Goal: Task Accomplishment & Management: Use online tool/utility

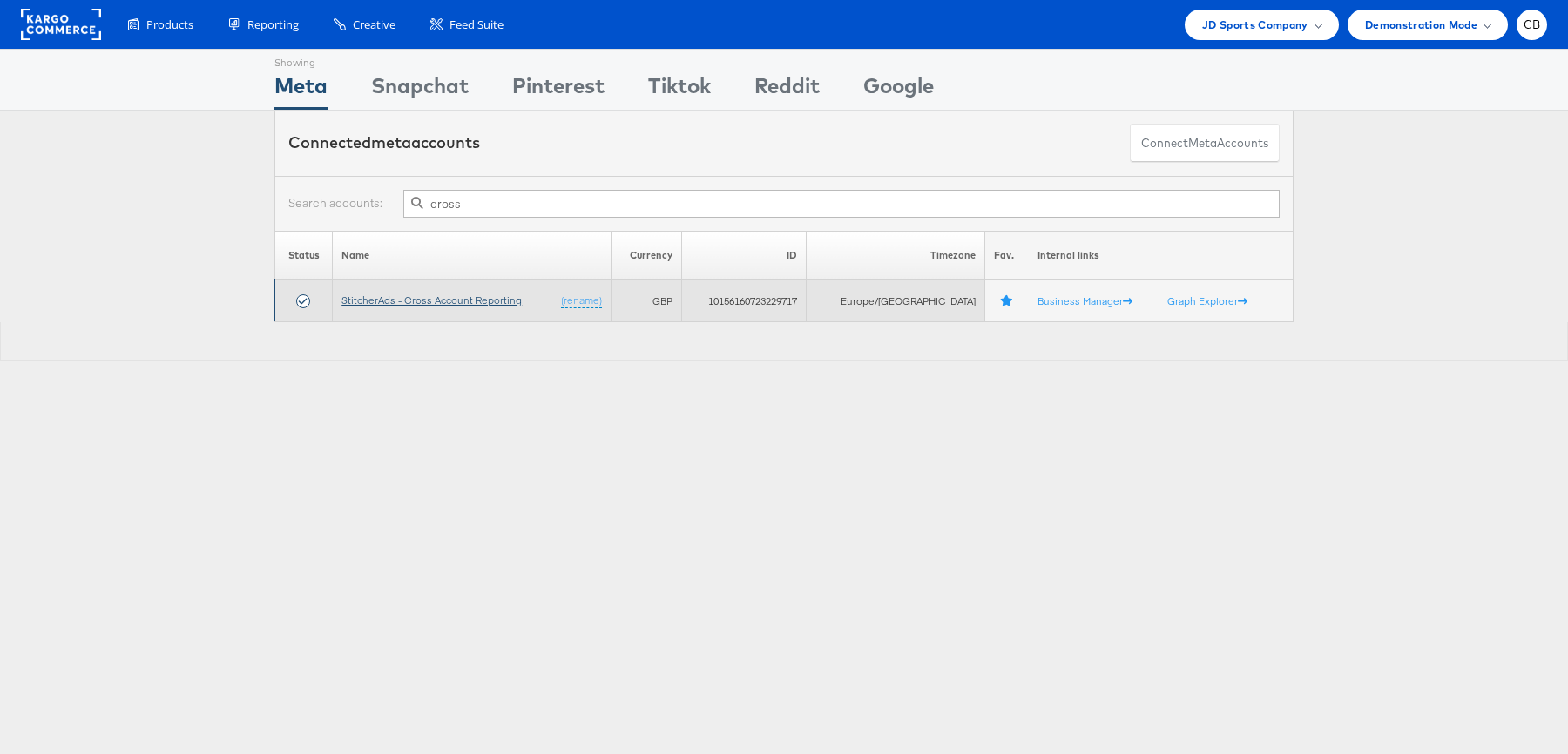
type input "cross"
click at [452, 303] on link "StitcherAds - Cross Account Reporting" at bounding box center [431, 301] width 181 height 14
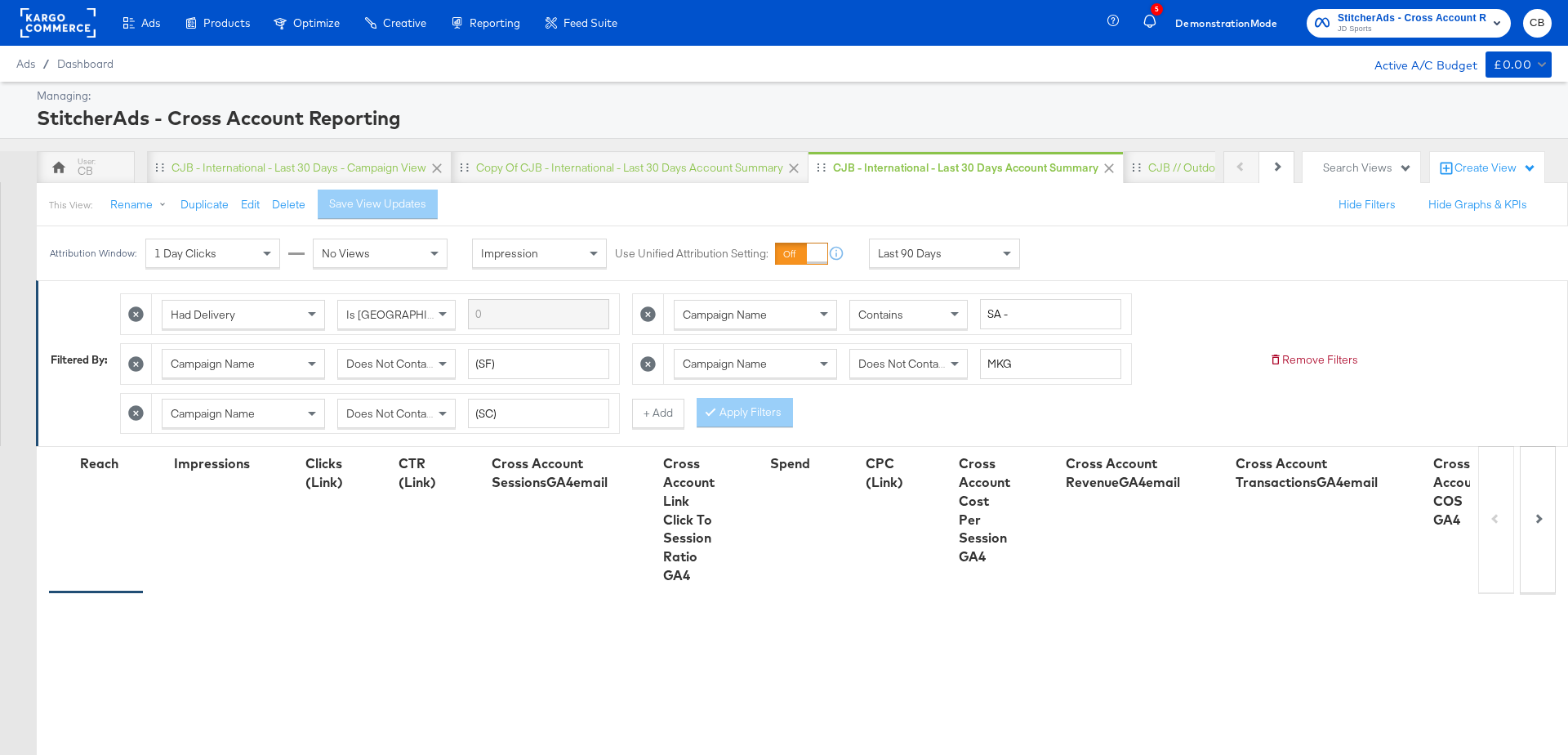
click at [975, 260] on div "Last 90 Days" at bounding box center [944, 253] width 150 height 28
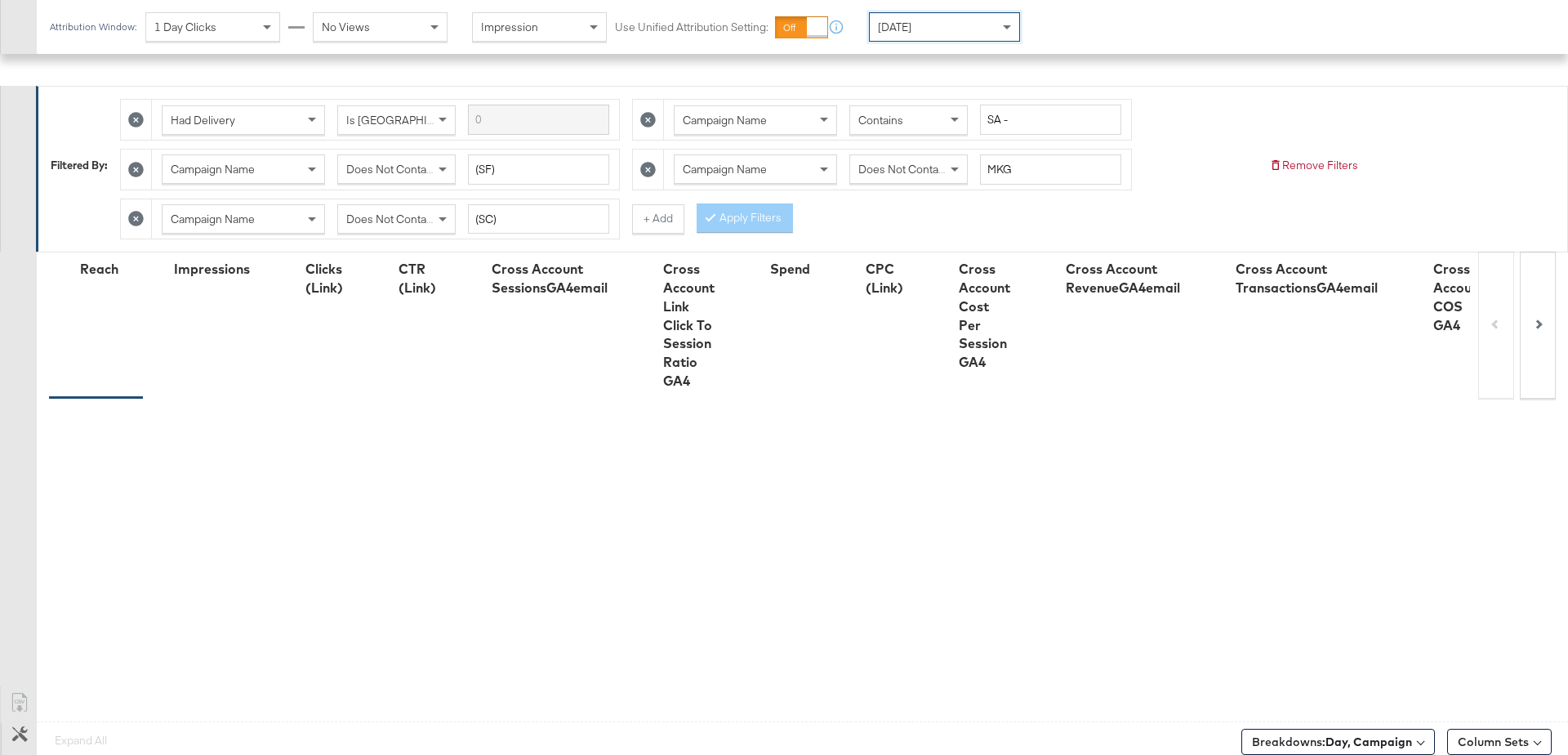
scroll to position [440, 0]
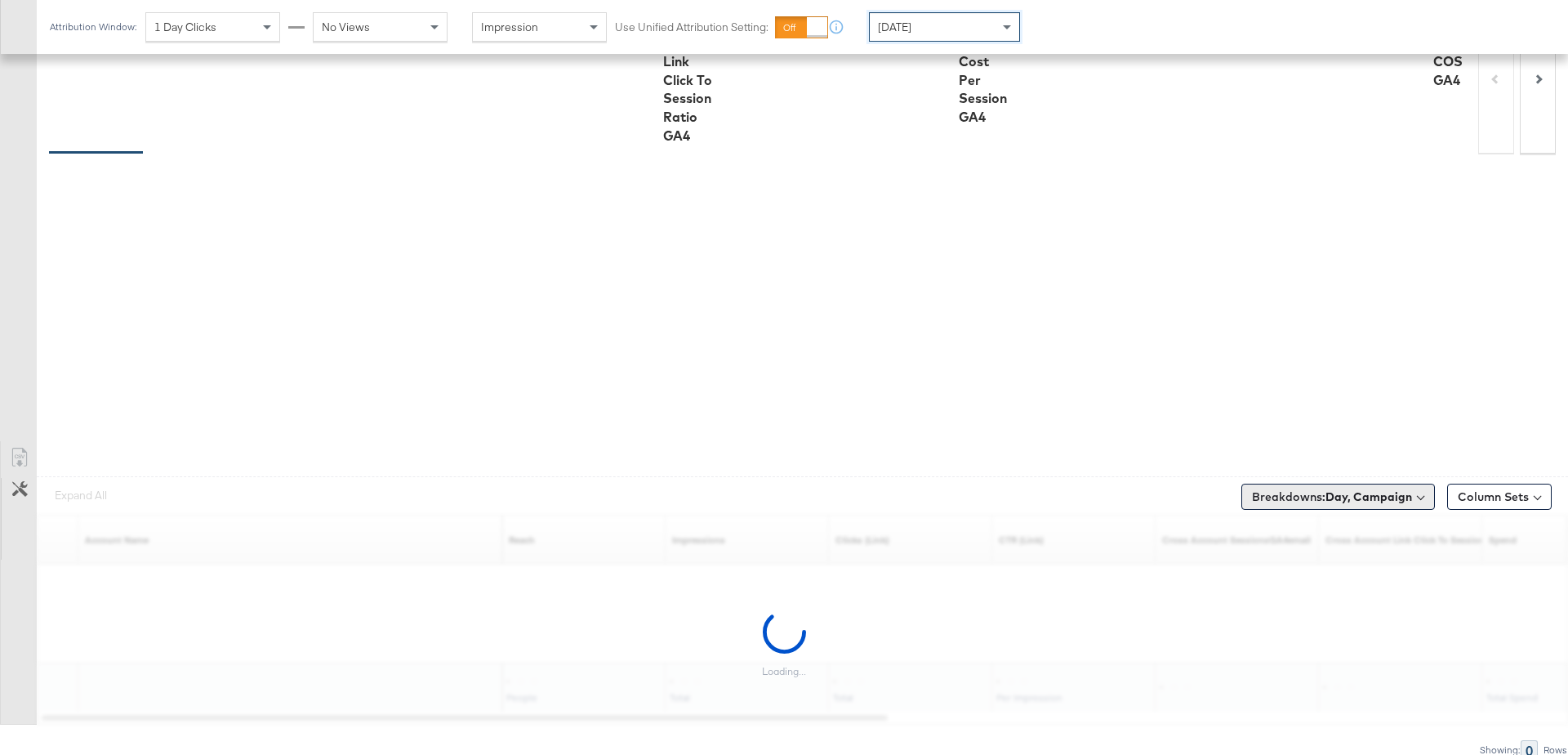
click at [1341, 499] on button "Breakdowns: Day, Campaign" at bounding box center [1339, 496] width 194 height 26
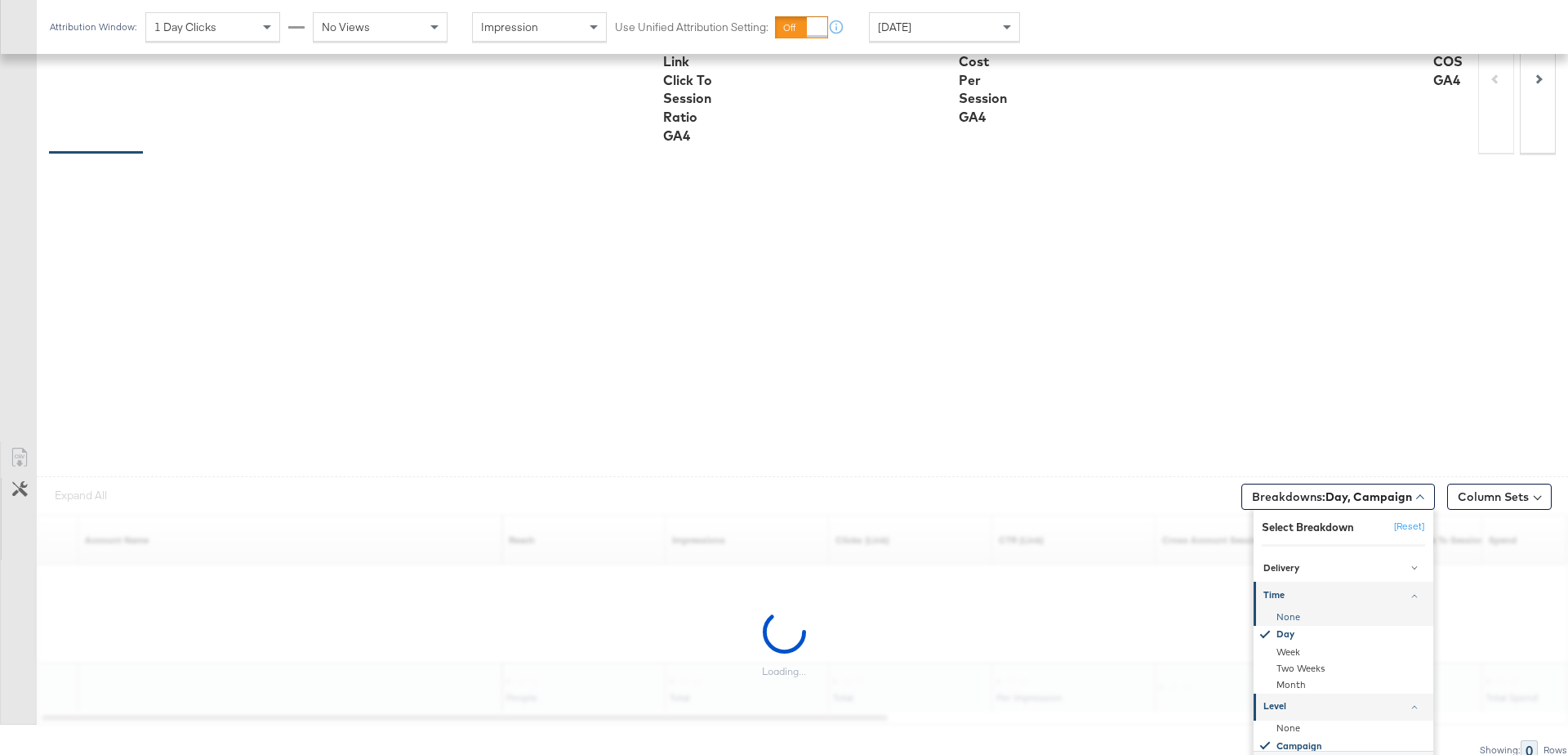
click at [1287, 608] on div "None" at bounding box center [1345, 616] width 178 height 16
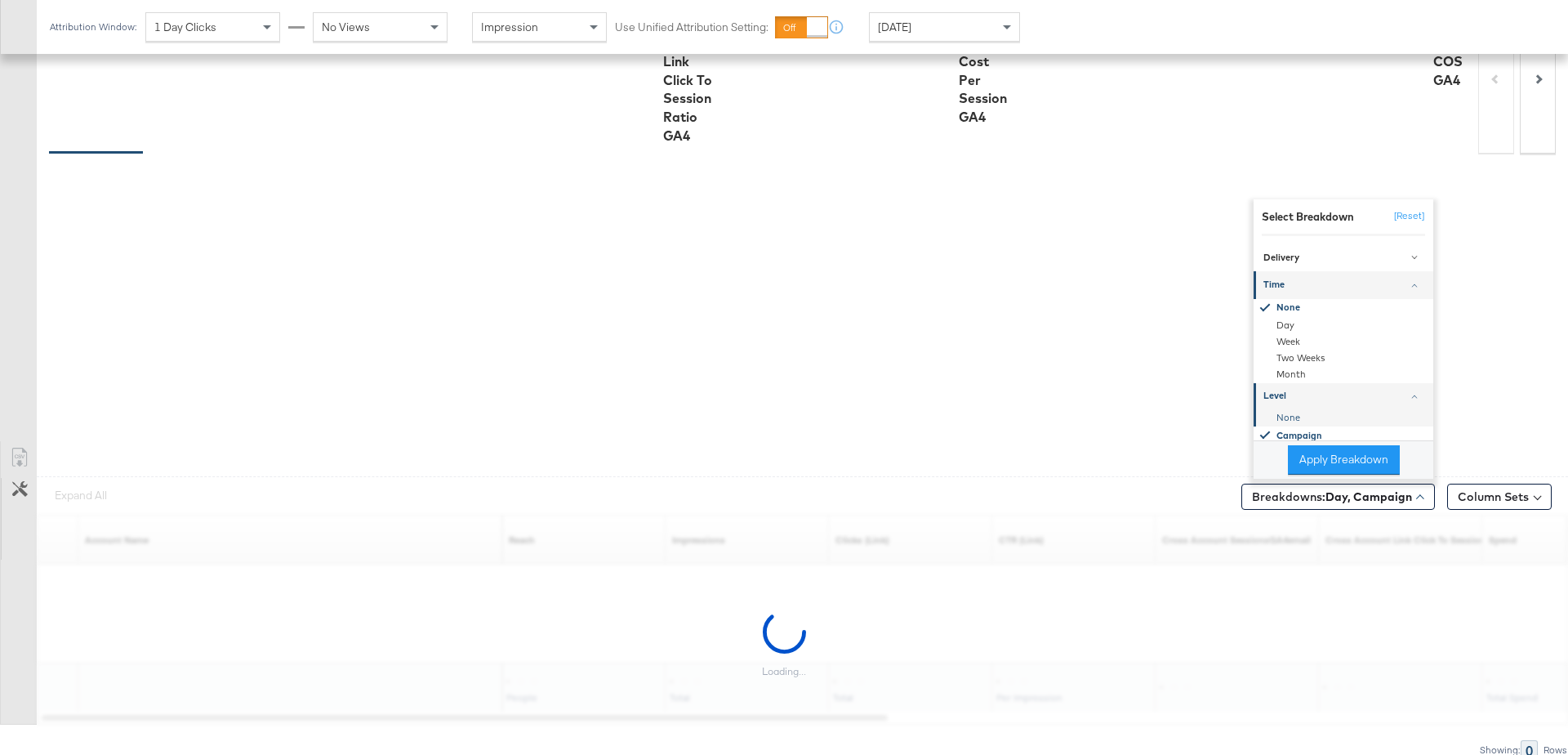
click at [1293, 409] on div "None" at bounding box center [1345, 417] width 178 height 16
click at [1325, 458] on button "Apply Breakdown" at bounding box center [1343, 460] width 111 height 29
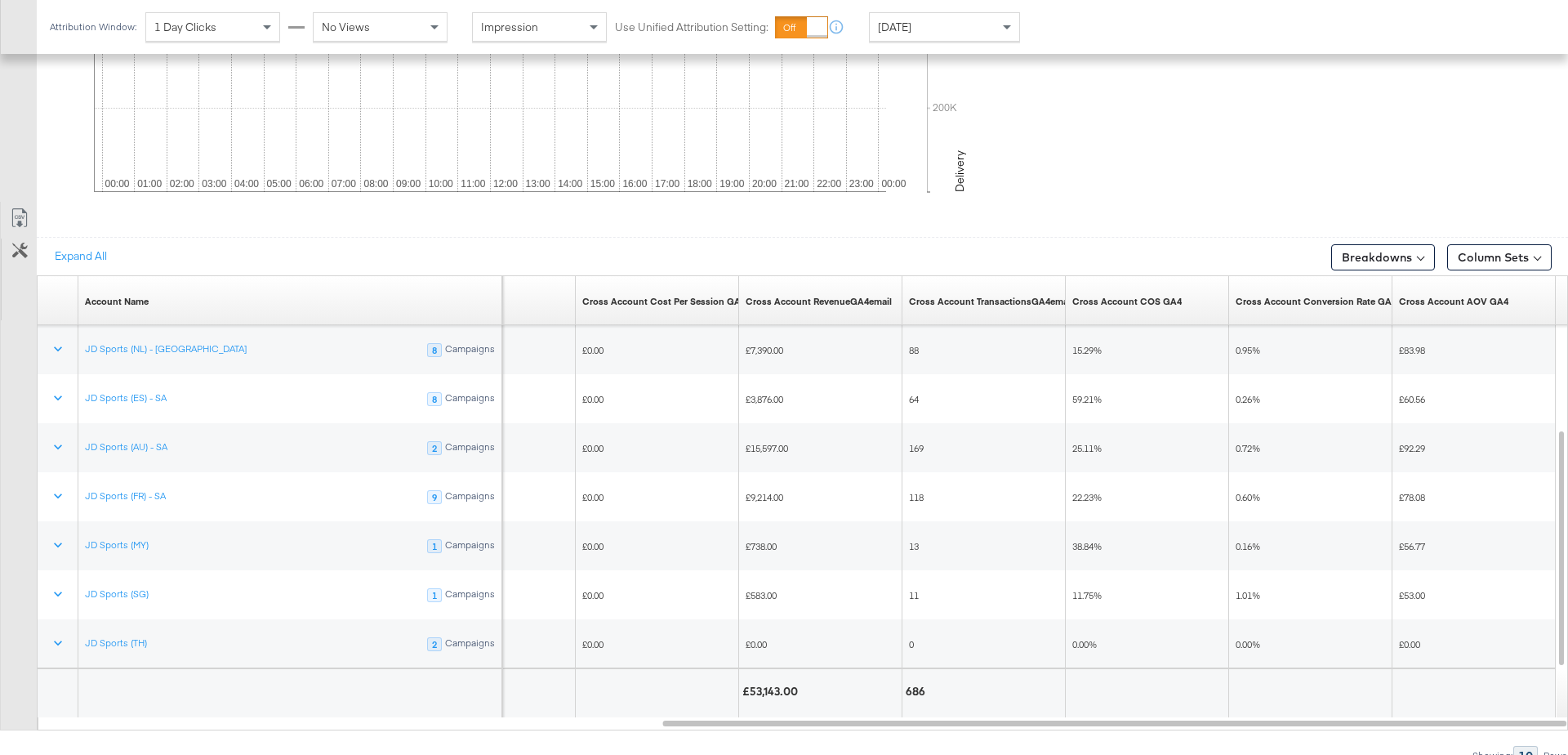
scroll to position [867, 0]
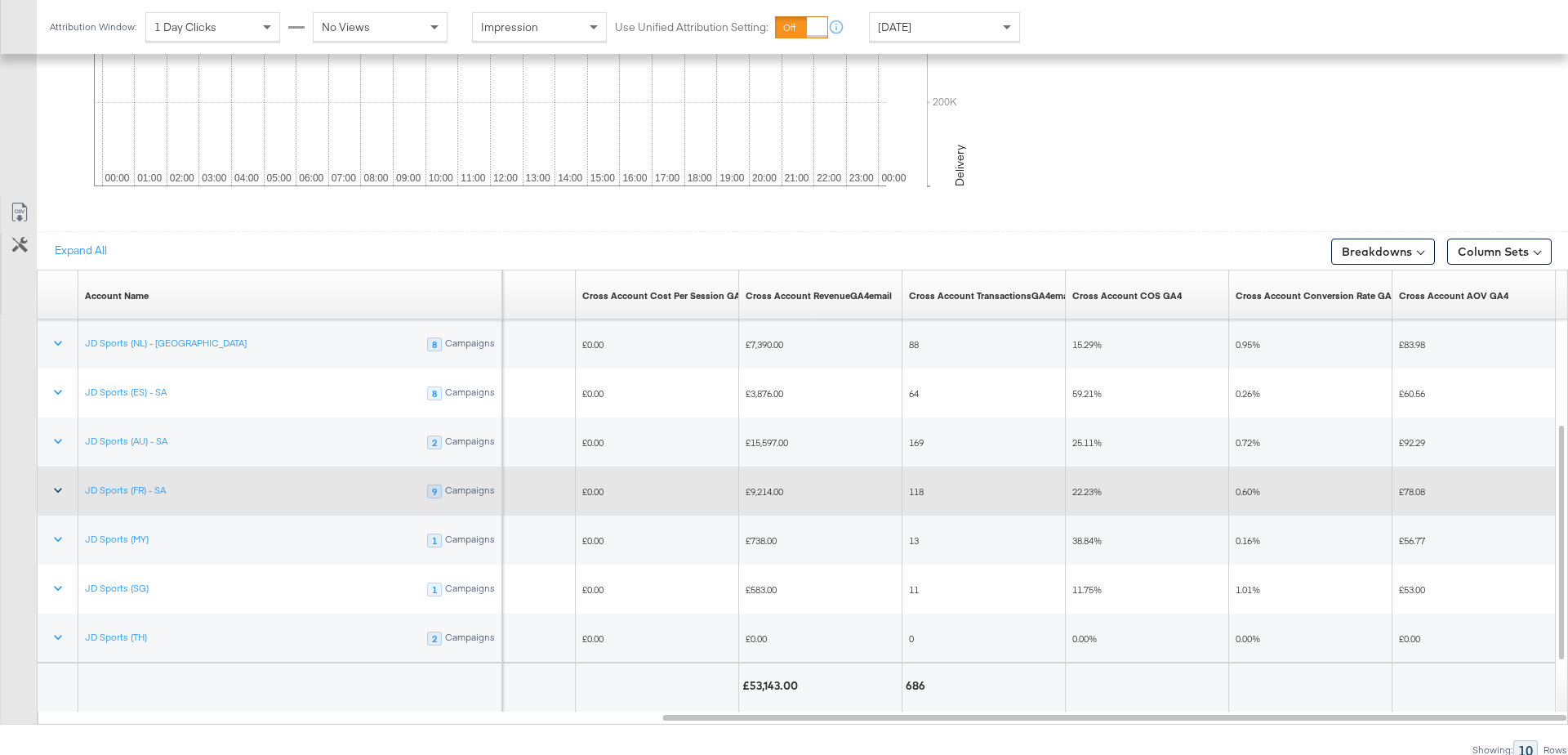
click at [62, 498] on button at bounding box center [57, 490] width 39 height 29
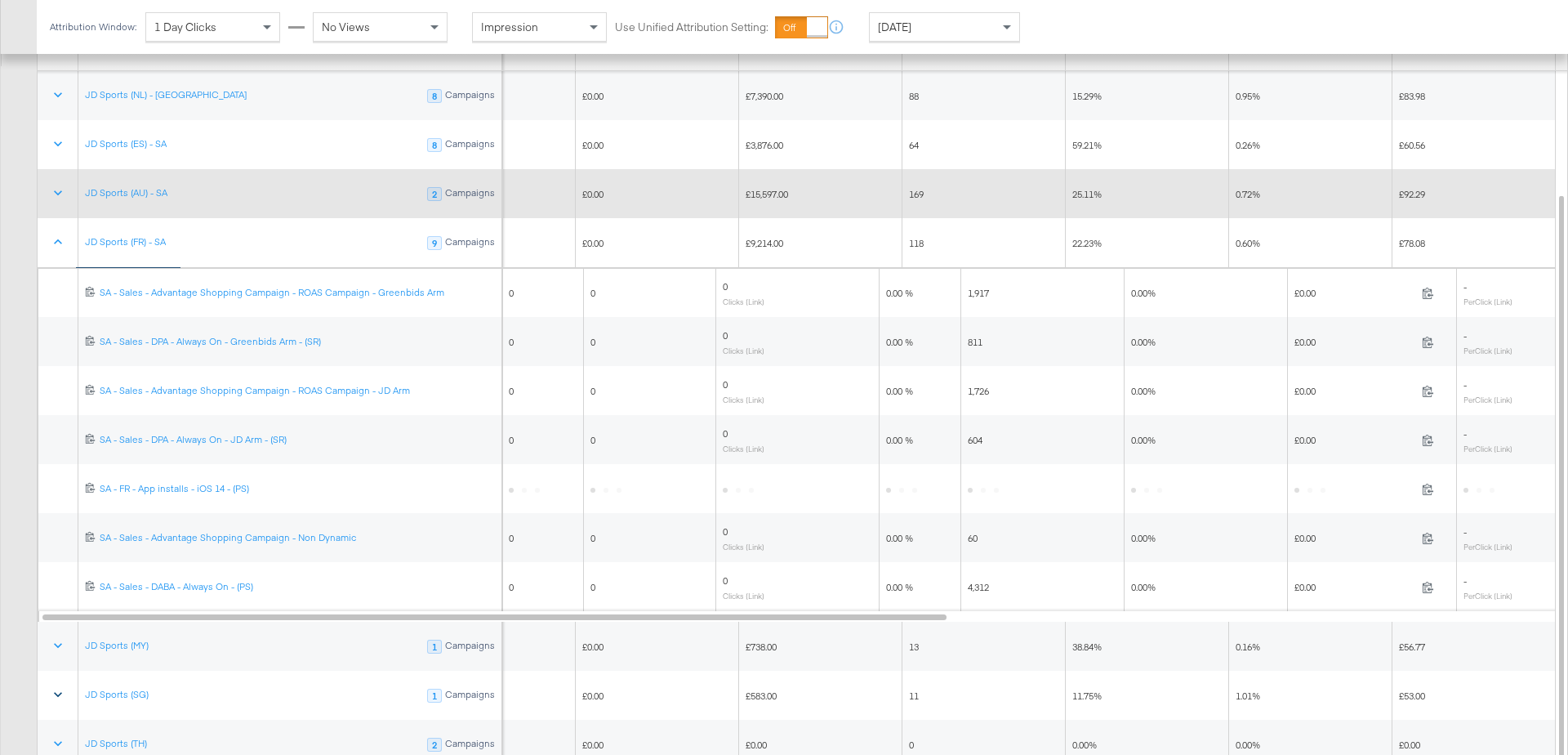
scroll to position [1120, 0]
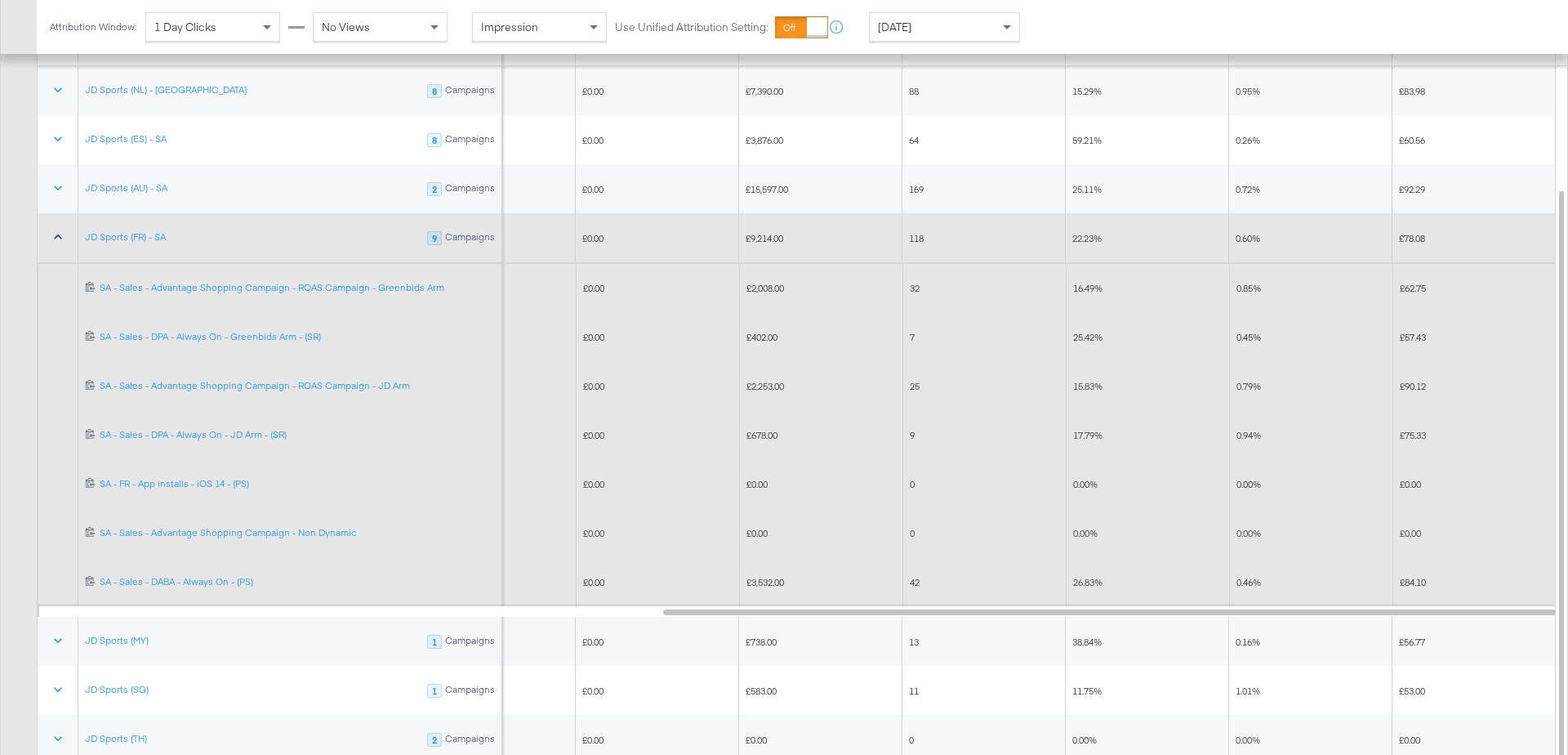
click at [55, 228] on icon at bounding box center [58, 237] width 16 height 16
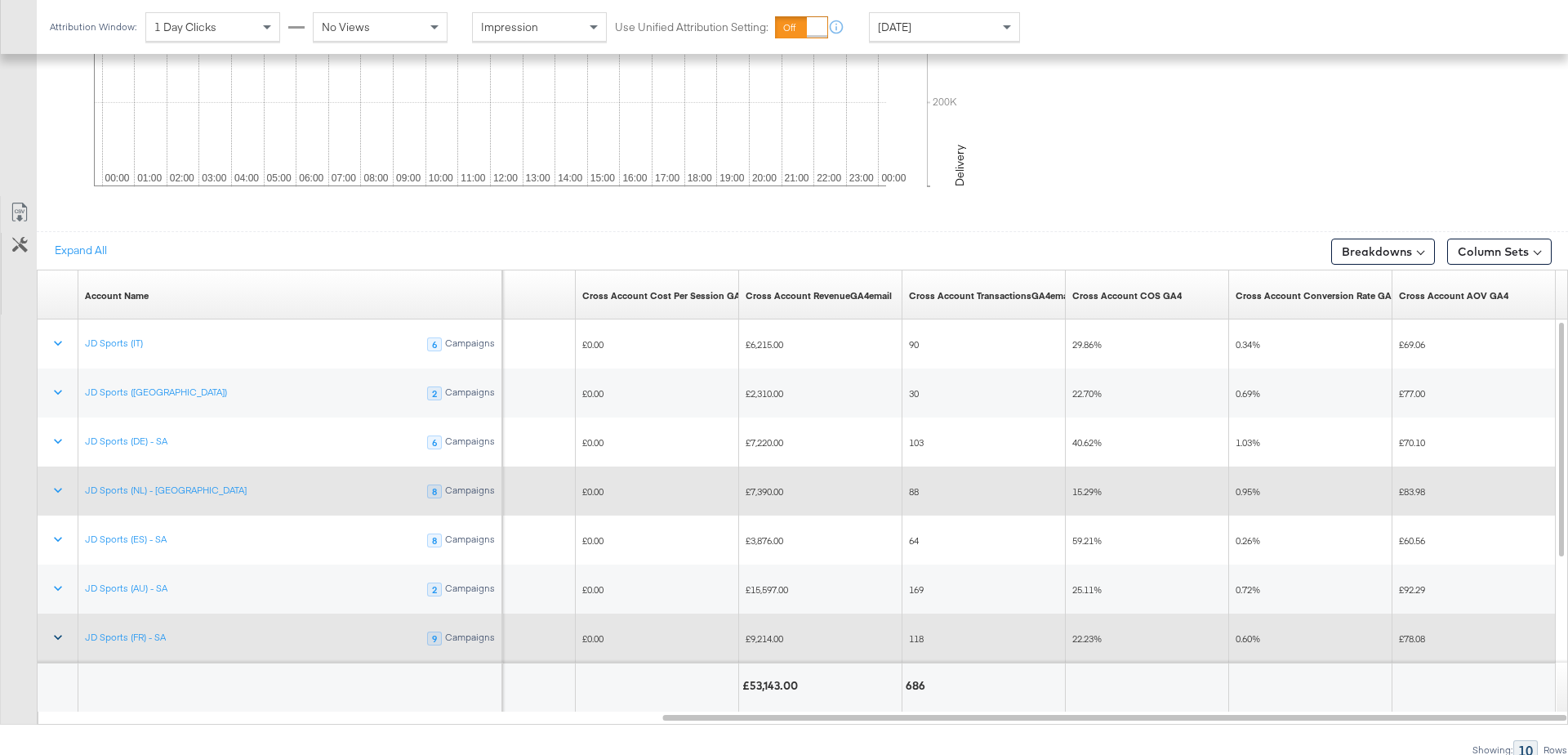
scroll to position [827, 0]
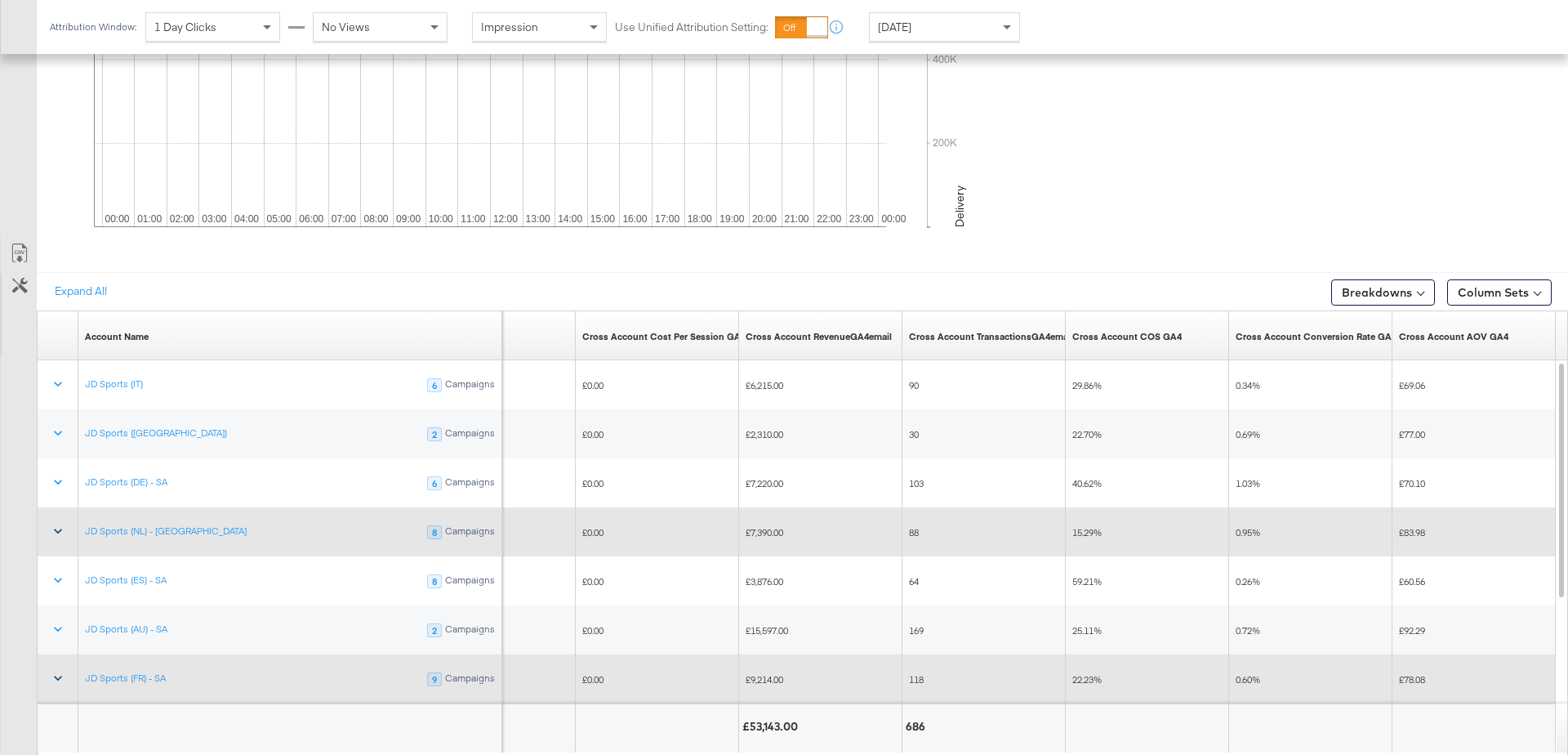
click at [55, 531] on icon at bounding box center [58, 531] width 16 height 16
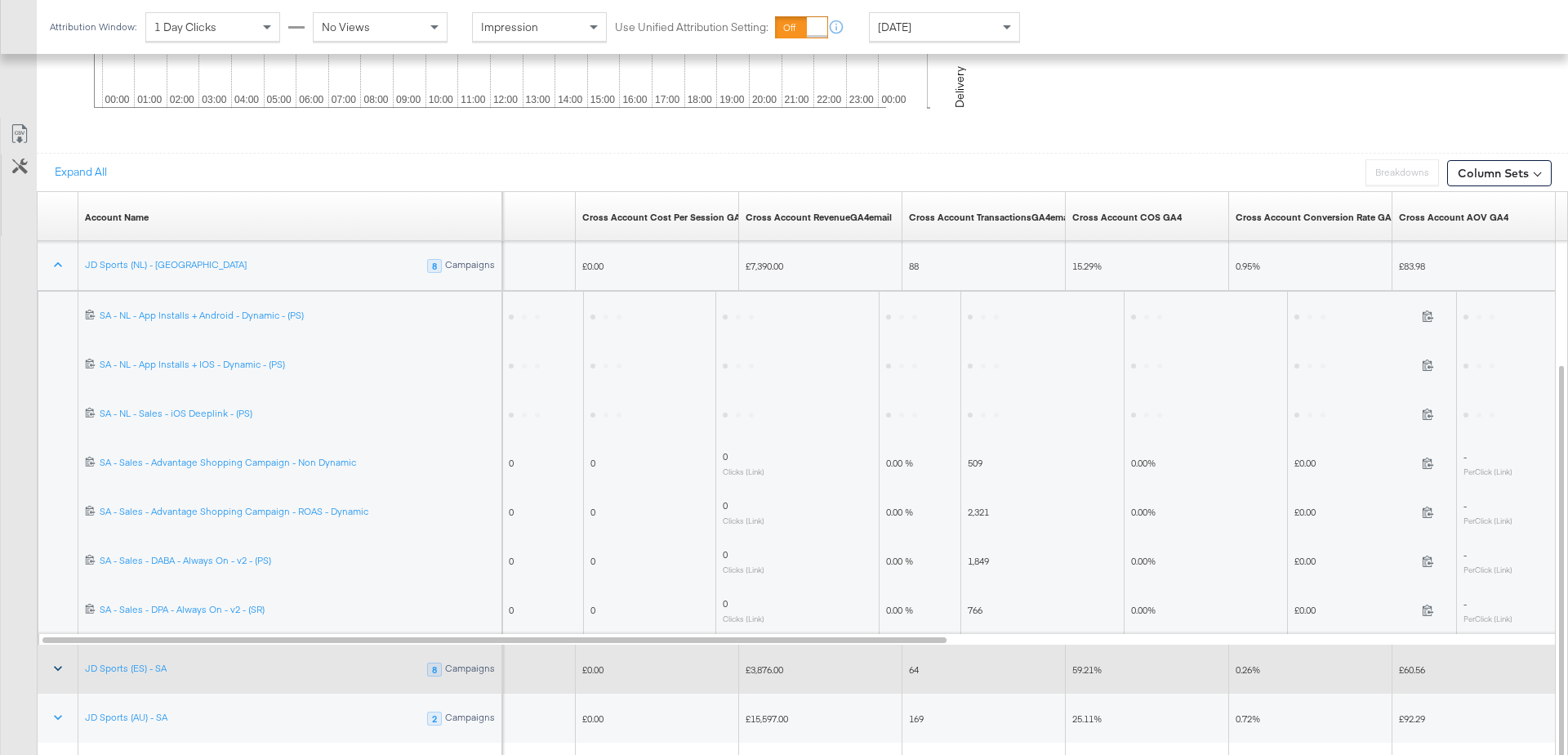
scroll to position [950, 0]
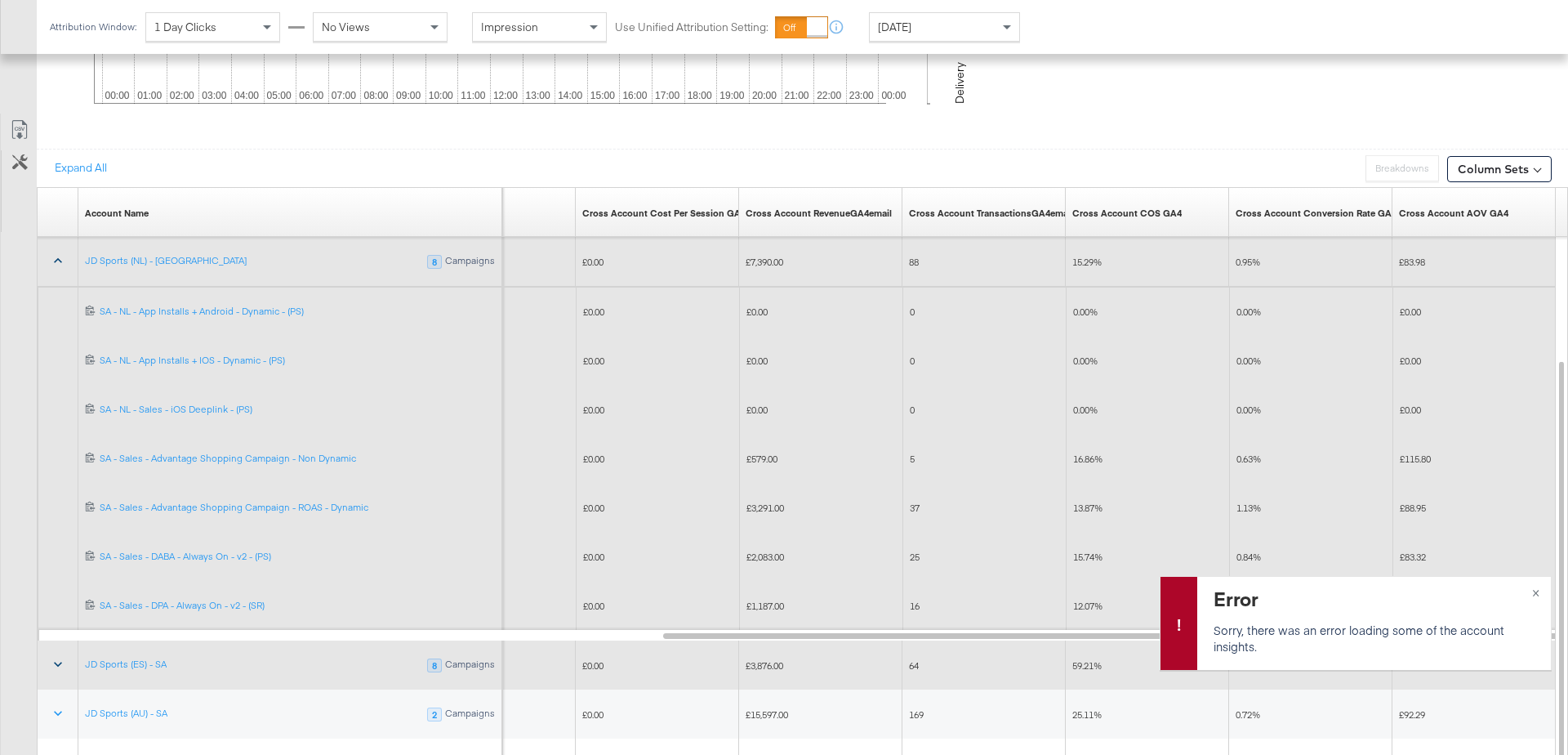
click at [53, 253] on icon at bounding box center [58, 260] width 16 height 16
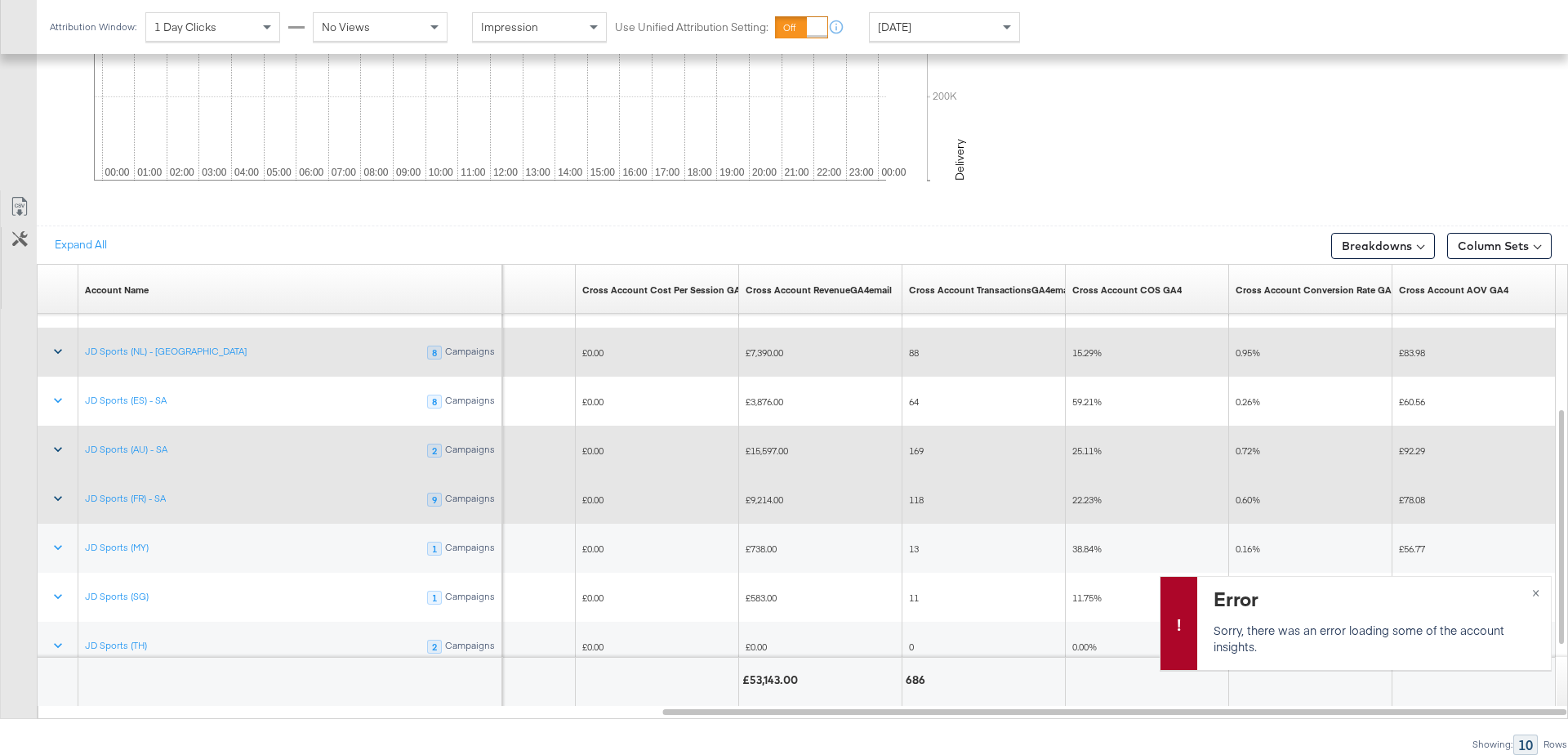
scroll to position [867, 0]
